Goal: Navigation & Orientation: Find specific page/section

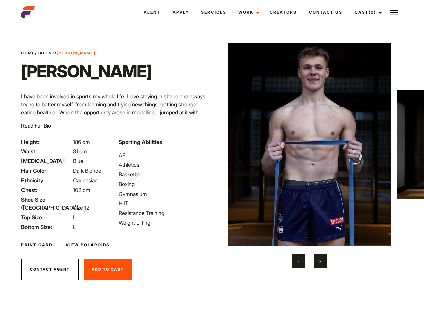
click at [366, 12] on link "Cast (0)" at bounding box center [367, 12] width 38 height 18
click at [394, 12] on img at bounding box center [394, 13] width 8 height 8
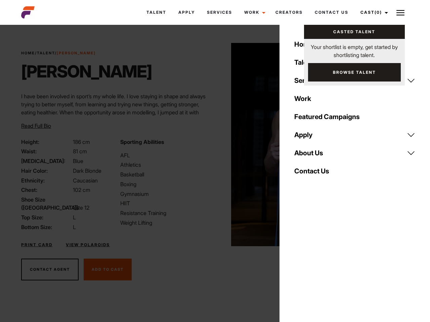
click at [309, 155] on img at bounding box center [312, 144] width 163 height 203
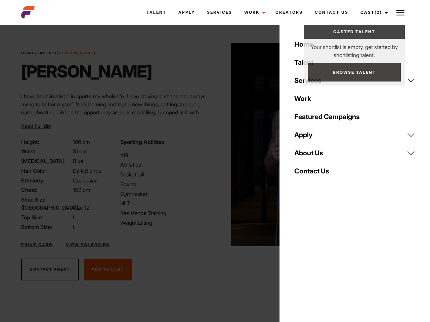
click at [212, 145] on div "Sporting Abilities AFL Athletics Basketball Boxing Gymnasium HIIT Resistance Tr…" at bounding box center [165, 184] width 99 height 93
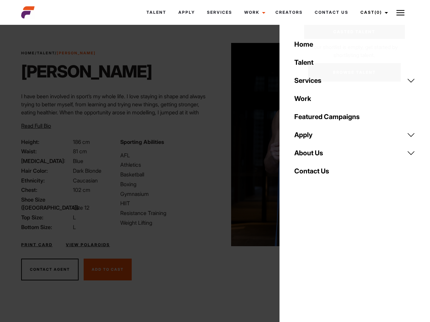
click at [299, 261] on div "Home Talent Services Talent Casting Photography Videography Creative Hair and M…" at bounding box center [354, 161] width 150 height 322
click at [320, 261] on div "Home Talent Services Talent Casting Photography Videography Creative Hair and M…" at bounding box center [354, 161] width 150 height 322
